Goal: Task Accomplishment & Management: Complete application form

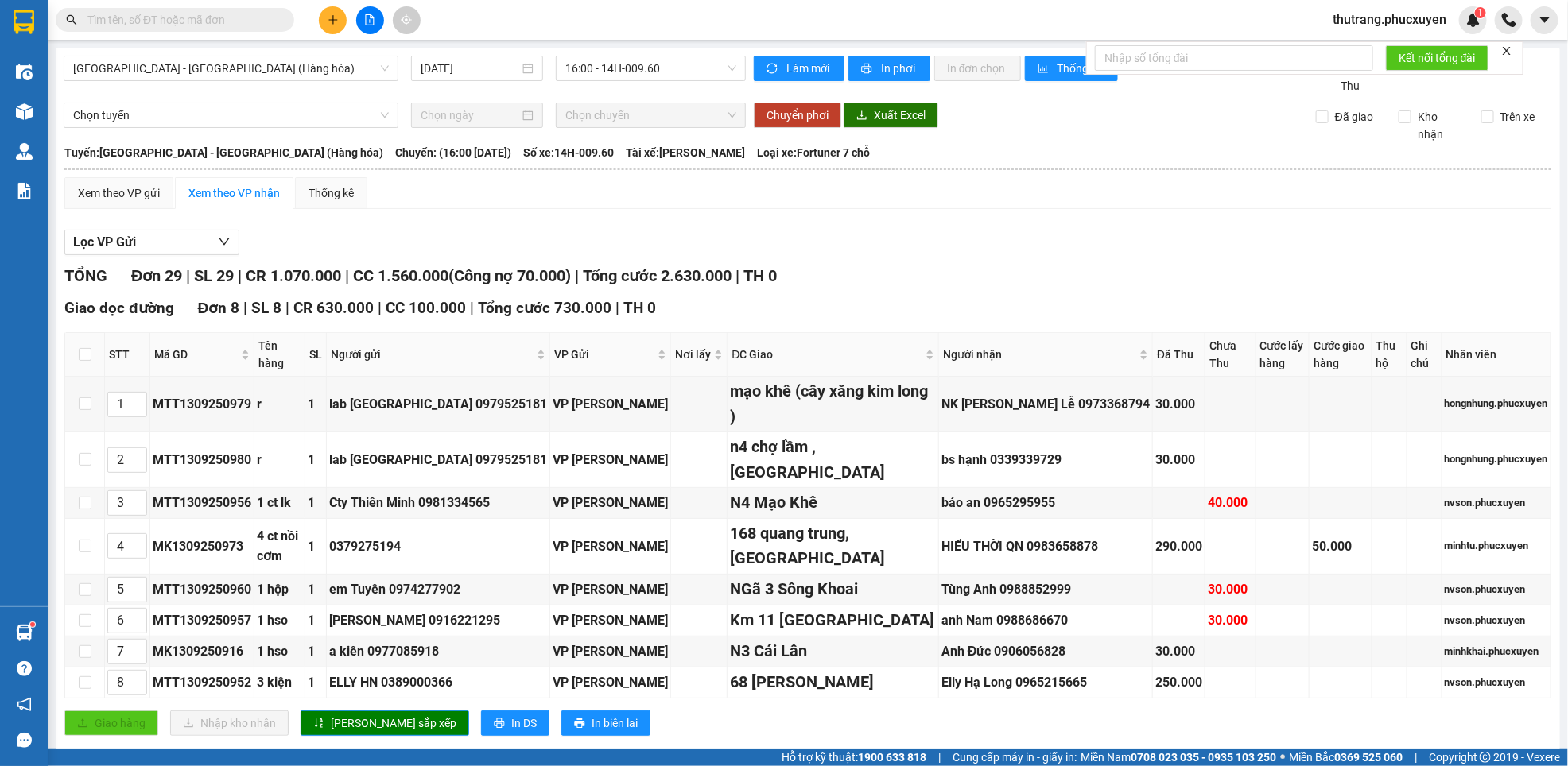
scroll to position [835, 0]
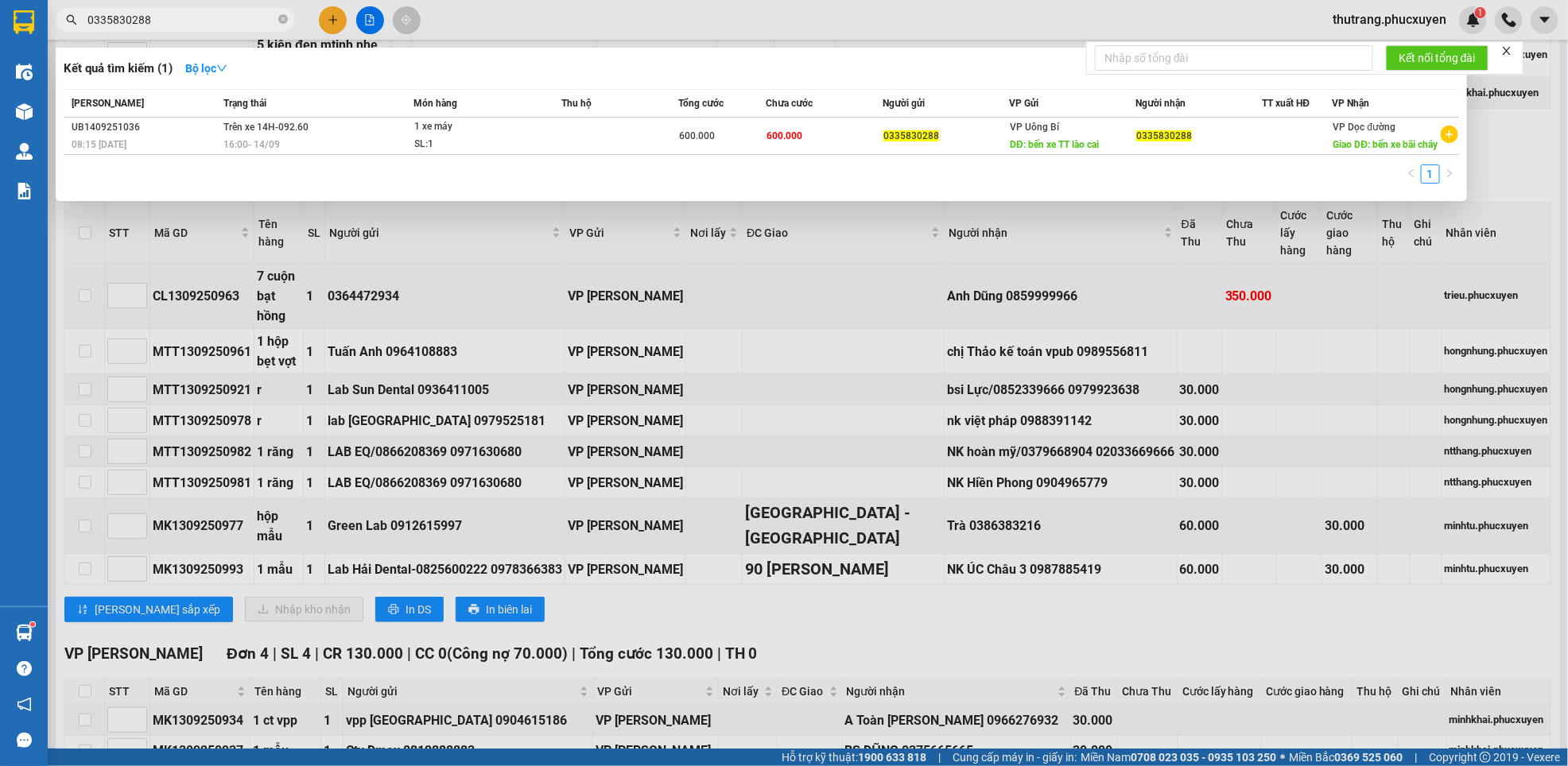
type input "0335830288"
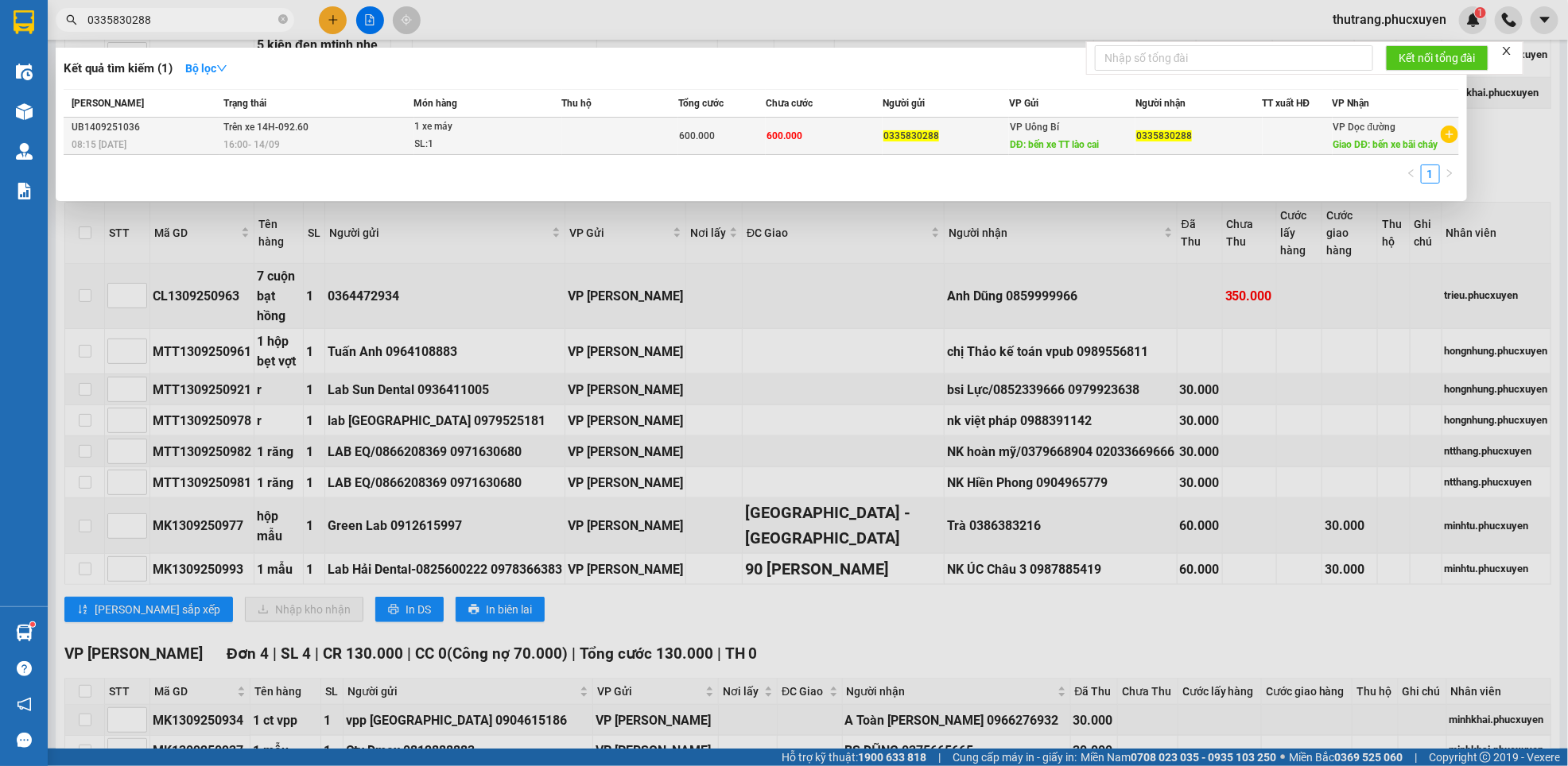
click at [1103, 139] on div "VP Uông Bí DĐ: bến xe TT lào cai" at bounding box center [1072, 136] width 125 height 35
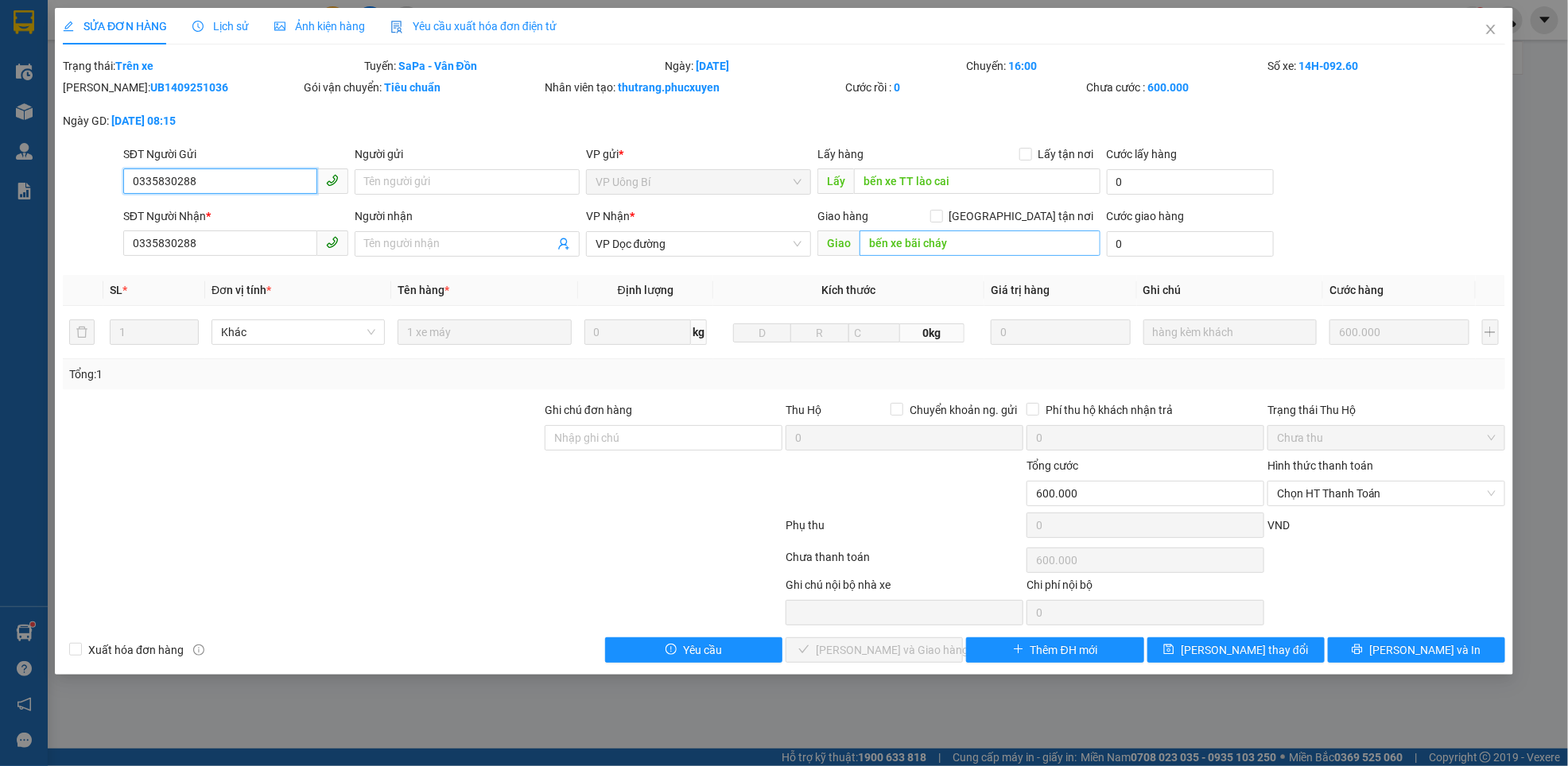
type input "0335830288"
type input "bến xe TT lào cai"
type input "0335830288"
type input "bến xe bãi cháy"
type input "600.000"
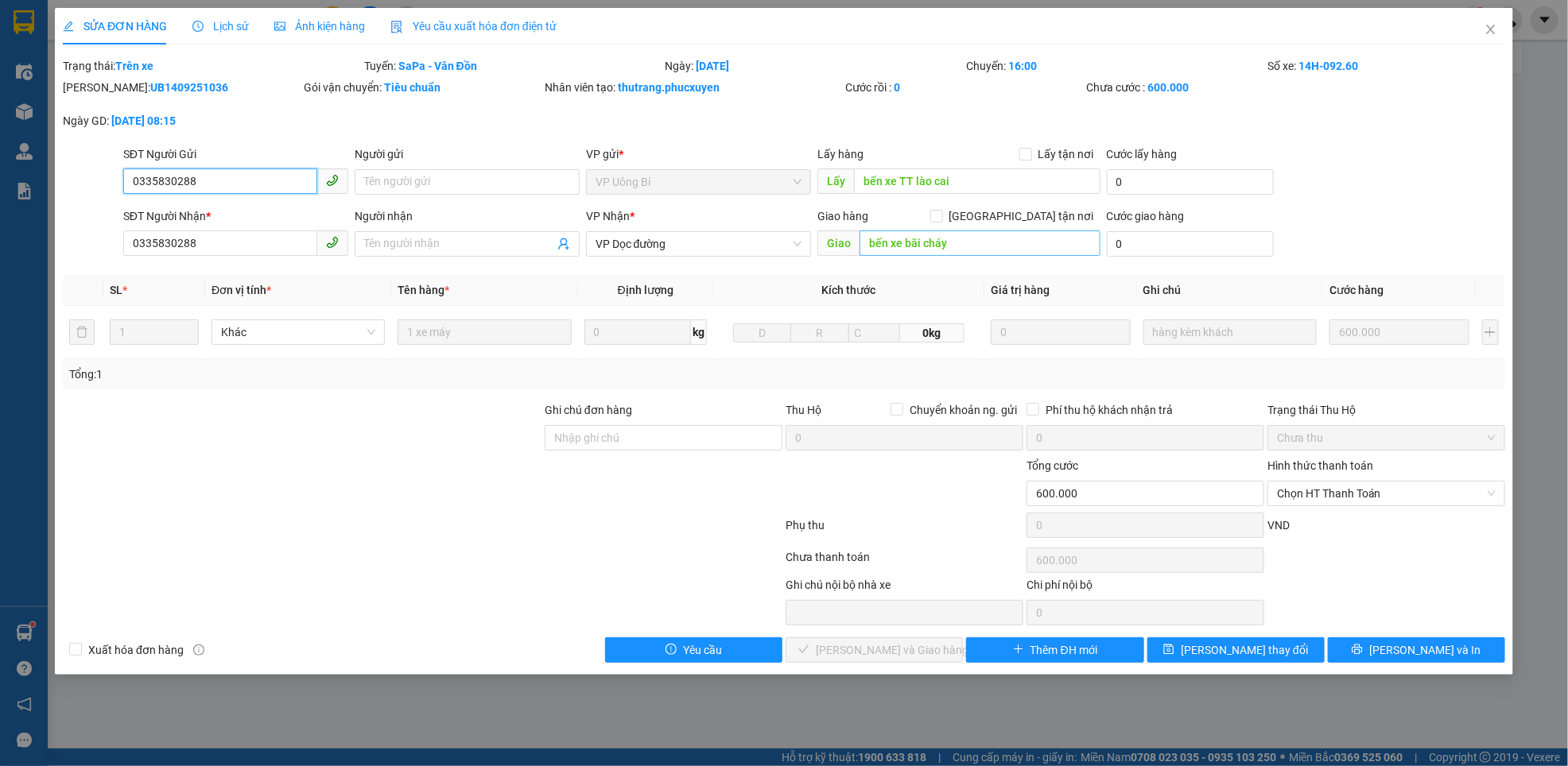
type input "600.000"
click at [1493, 30] on icon "close" at bounding box center [1490, 29] width 13 height 13
